Goal: Task Accomplishment & Management: Use online tool/utility

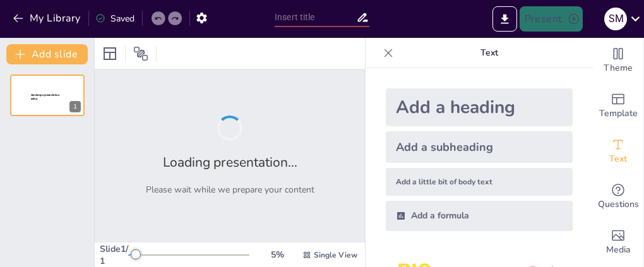
type input "Patología: Definición y Relevancia en el Cuidado de Enfermería"
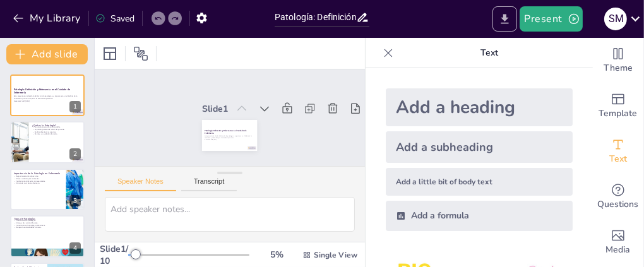
click at [500, 25] on button "Export to PowerPoint" at bounding box center [504, 18] width 25 height 25
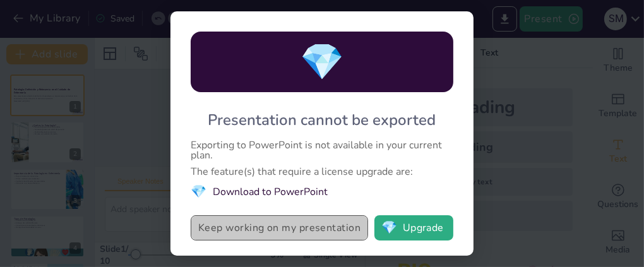
click at [321, 230] on button "Keep working on my presentation" at bounding box center [279, 227] width 177 height 25
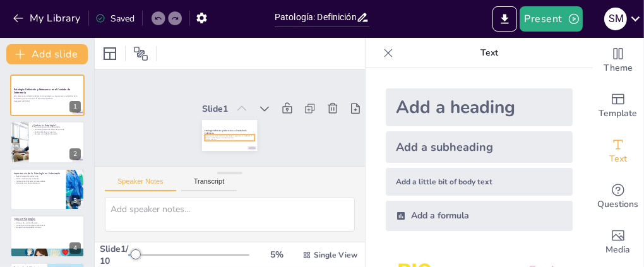
click at [220, 130] on p "Esta presentación aborda la definición de patología, su importancia en el ámbit…" at bounding box center [211, 112] width 18 height 48
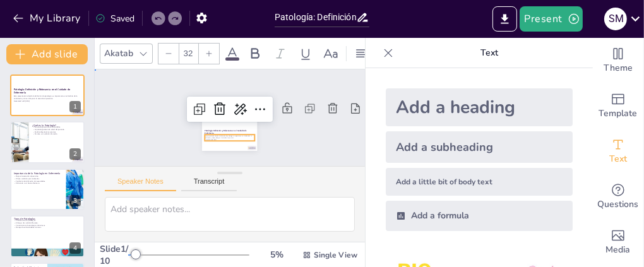
click at [266, 128] on div "Slide 1 Patología: Definición y Relevancia en el Cuidado de Enfermería Esta pre…" at bounding box center [230, 117] width 142 height 120
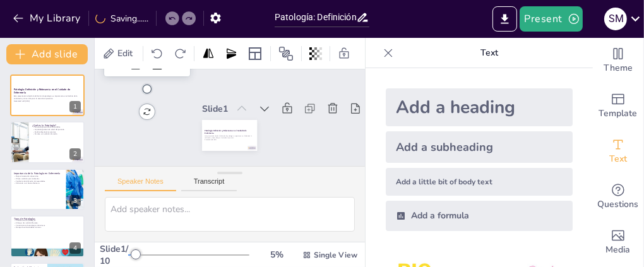
click at [382, 53] on icon at bounding box center [388, 53] width 13 height 13
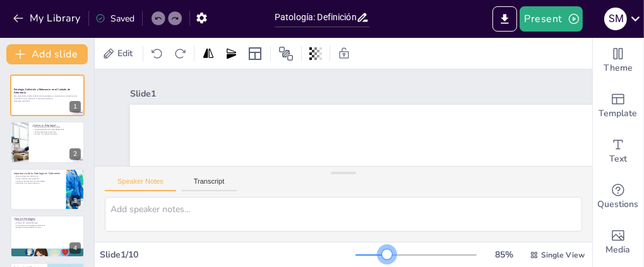
click at [379, 250] on div at bounding box center [415, 255] width 121 height 10
click at [358, 254] on div at bounding box center [371, 254] width 32 height 1
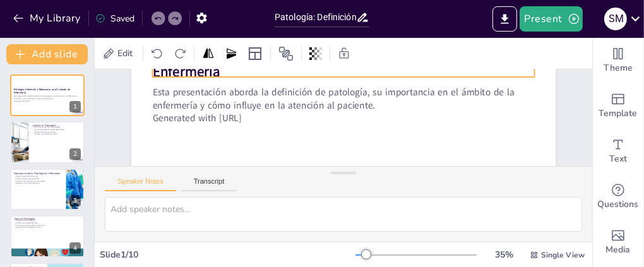
scroll to position [187, 0]
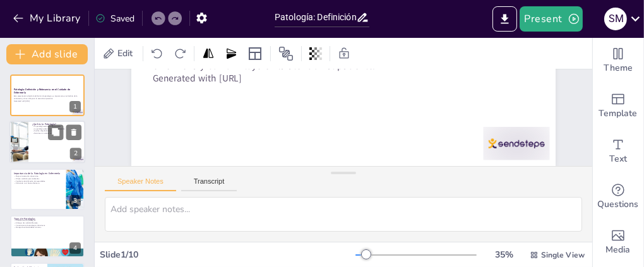
click at [59, 144] on div at bounding box center [47, 142] width 76 height 43
type textarea "La definición de patología es esencial, ya que establece el marco para el enten…"
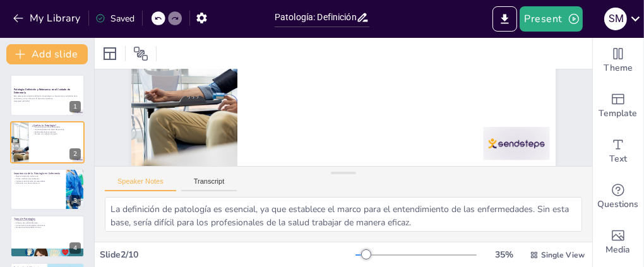
scroll to position [81, 0]
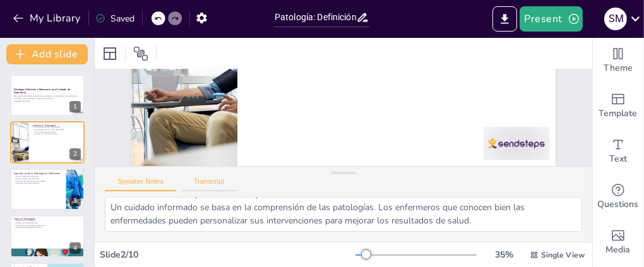
click at [228, 187] on button "Transcript" at bounding box center [209, 184] width 56 height 14
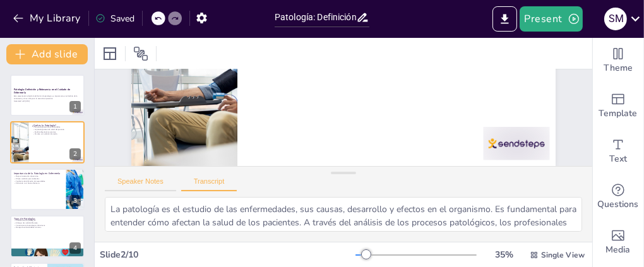
click at [165, 182] on button "Speaker Notes" at bounding box center [140, 184] width 71 height 14
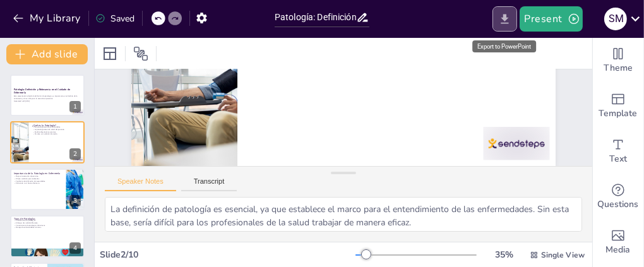
click at [511, 29] on button "Export to PowerPoint" at bounding box center [504, 18] width 25 height 25
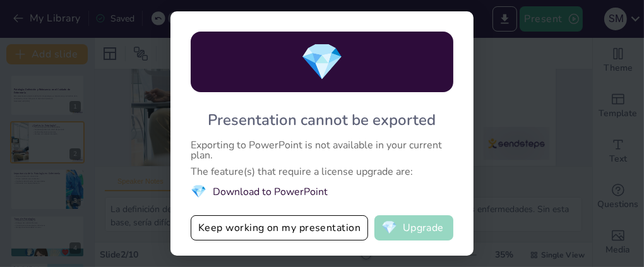
click at [394, 234] on span "💎" at bounding box center [389, 227] width 16 height 13
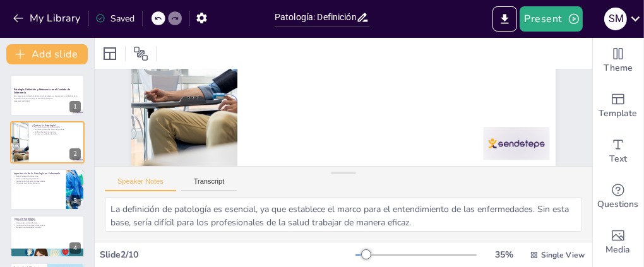
click at [492, 0] on div "Present S M" at bounding box center [509, 19] width 268 height 38
click at [500, 28] on button "Export to PowerPoint" at bounding box center [504, 18] width 25 height 25
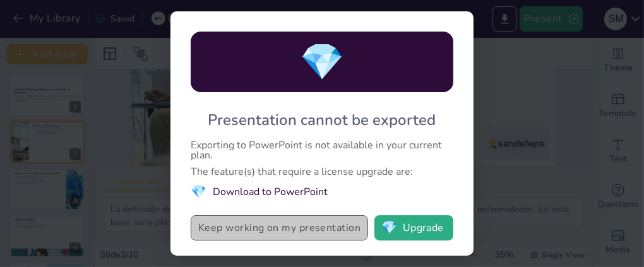
click at [307, 227] on button "Keep working on my presentation" at bounding box center [279, 227] width 177 height 25
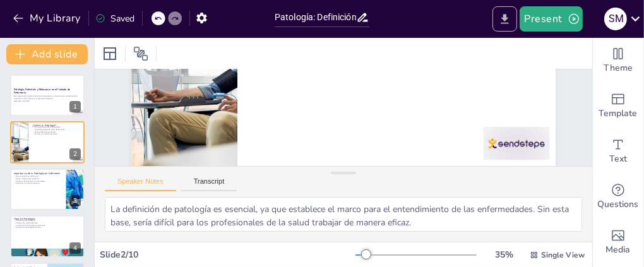
click at [507, 16] on icon "Export to PowerPoint" at bounding box center [504, 18] width 8 height 9
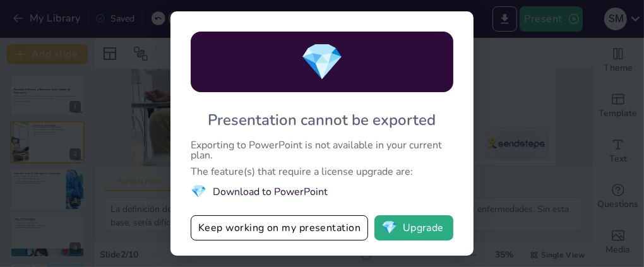
click at [296, 149] on div "Exporting to PowerPoint is not available in your current plan." at bounding box center [322, 150] width 263 height 20
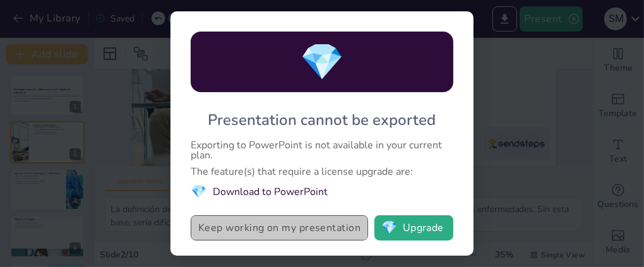
click at [315, 224] on button "Keep working on my presentation" at bounding box center [279, 227] width 177 height 25
